Goal: Navigation & Orientation: Find specific page/section

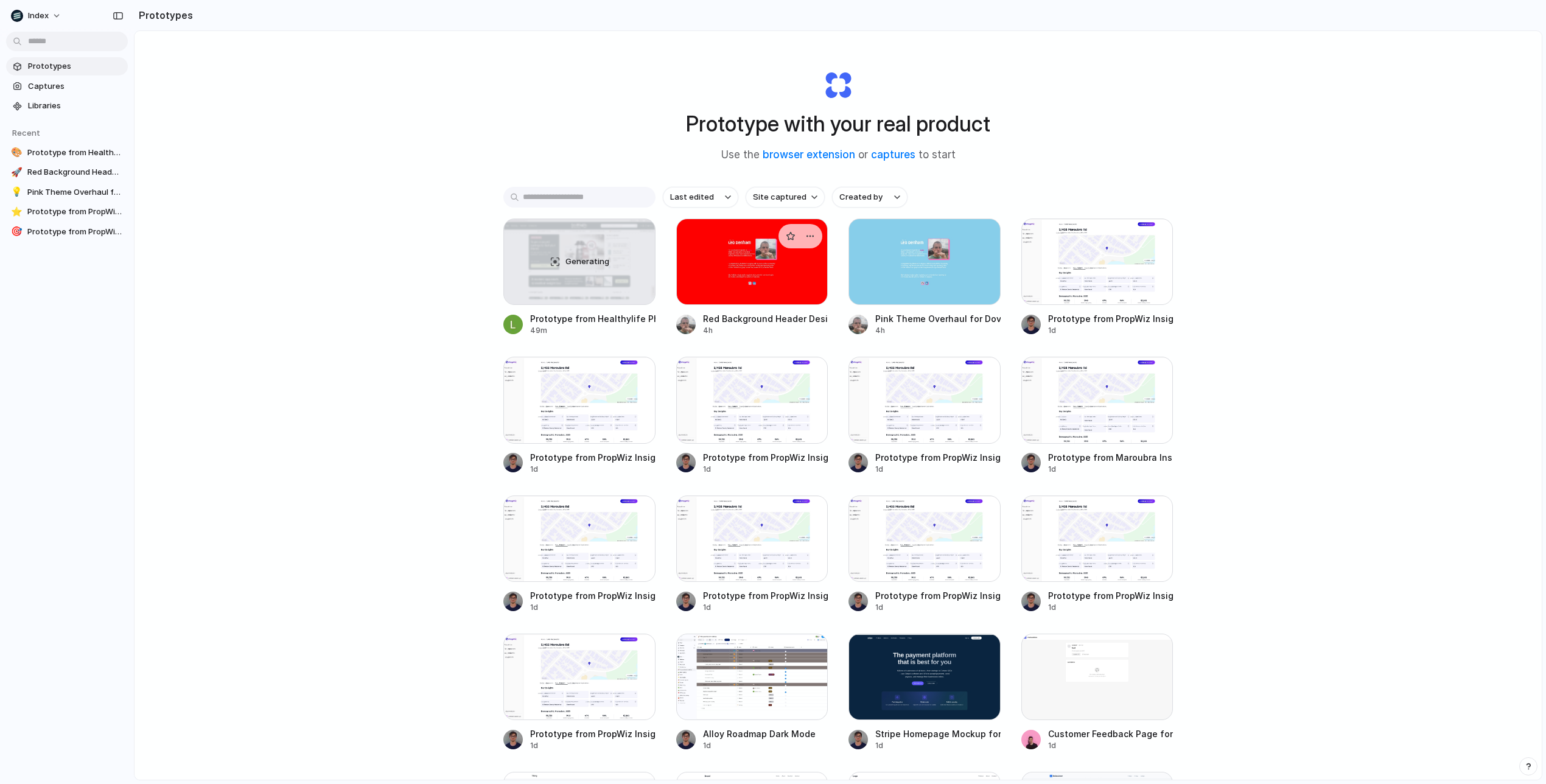
click at [734, 275] on div at bounding box center [753, 262] width 152 height 86
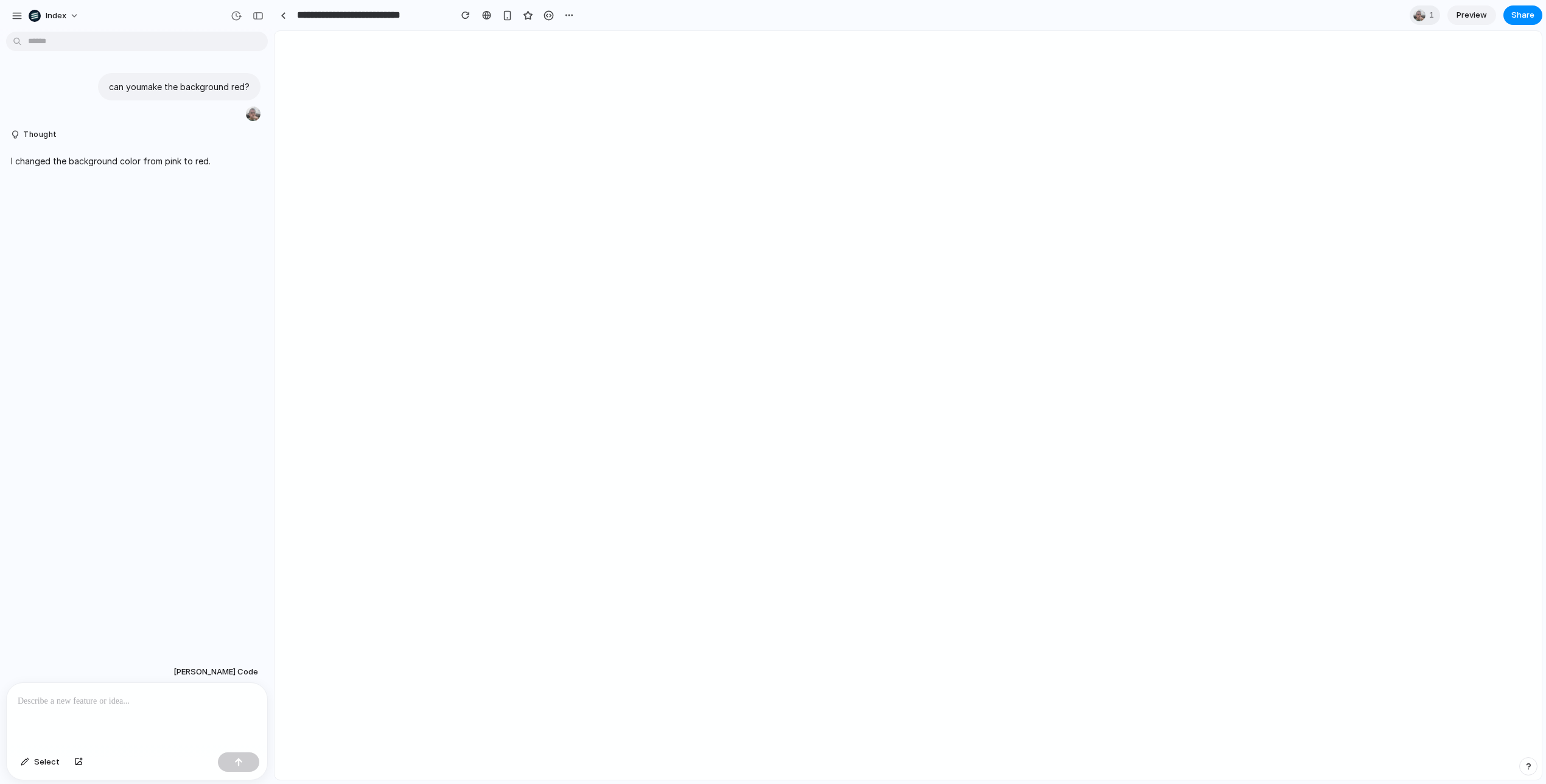
click at [773, 392] on div at bounding box center [773, 392] width 0 height 0
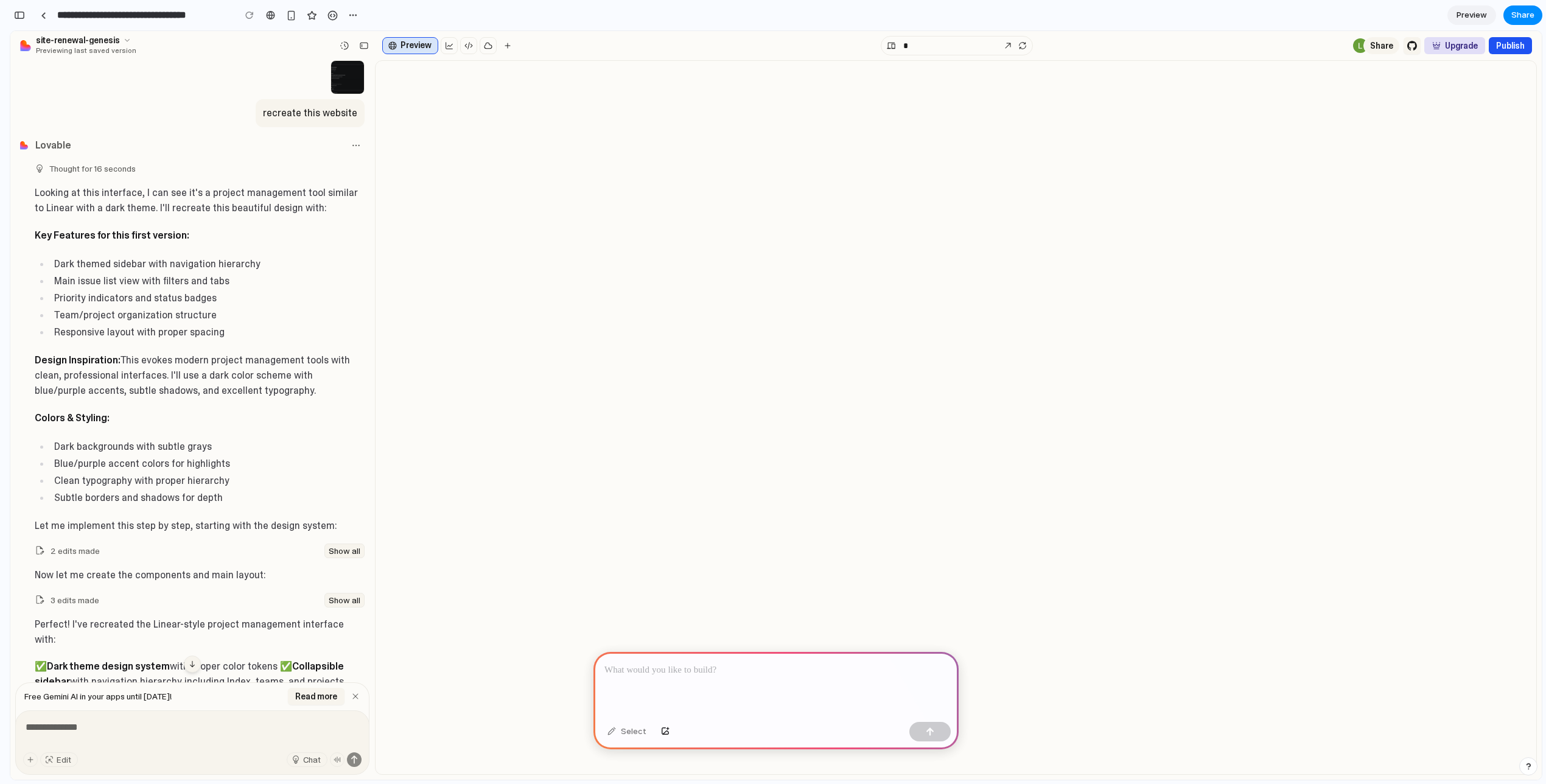
click at [749, 55] on div "site-renewal-genesis Previewing last saved version Preview * Share Sync with Gi…" at bounding box center [776, 46] width 1512 height 21
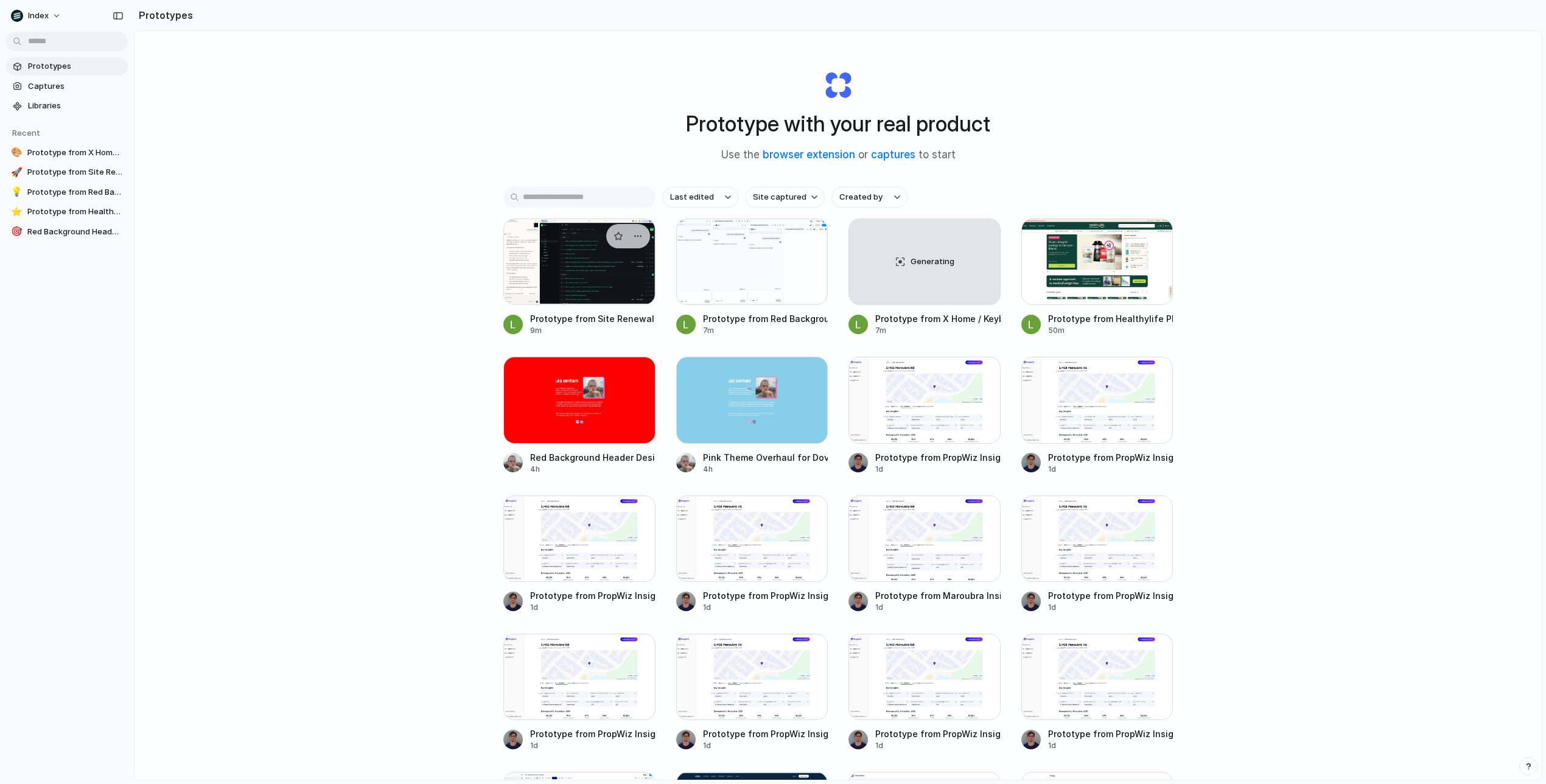
click at [558, 280] on div at bounding box center [579, 262] width 152 height 86
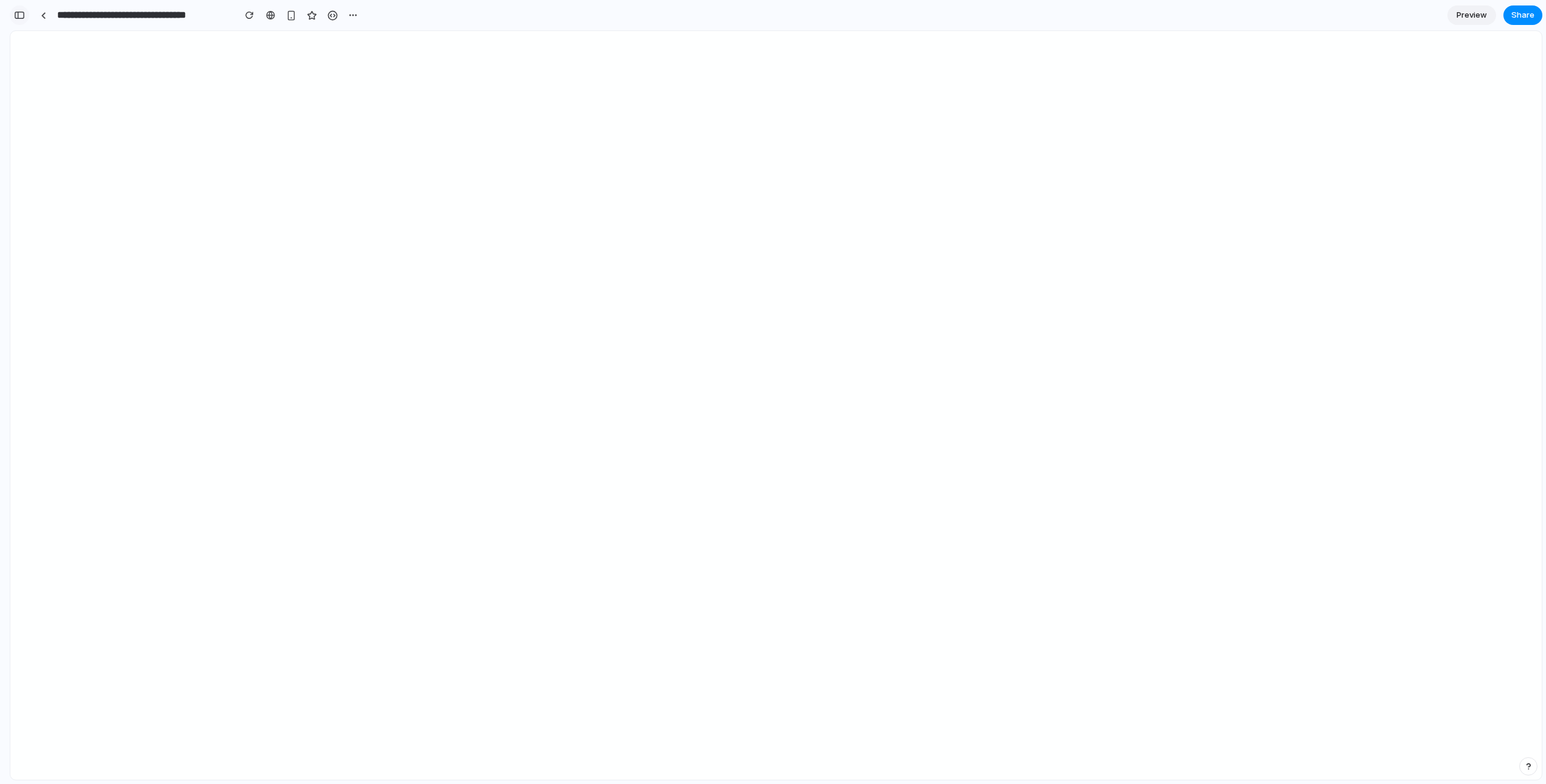
click at [14, 17] on div "button" at bounding box center [19, 15] width 11 height 8
